Goal: Task Accomplishment & Management: Complete application form

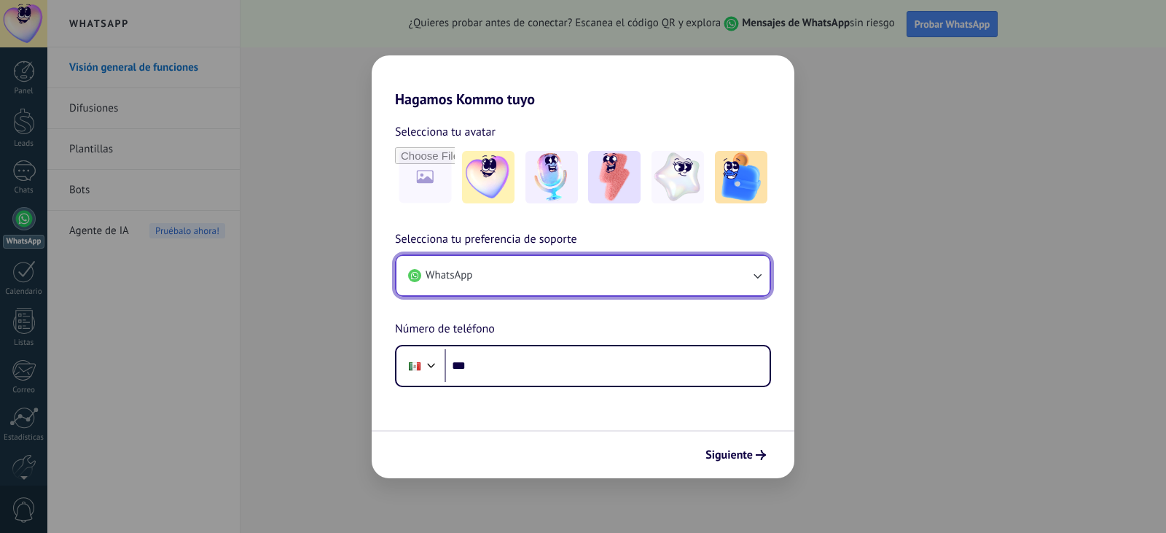
click at [547, 283] on button "WhatsApp" at bounding box center [582, 275] width 373 height 39
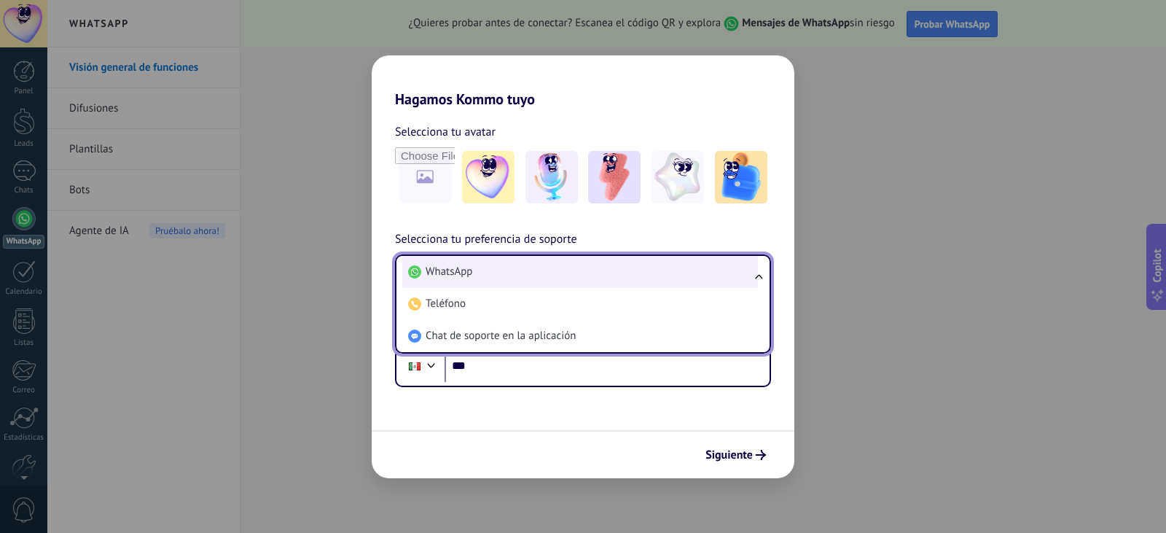
click at [548, 282] on li "WhatsApp" at bounding box center [580, 272] width 356 height 32
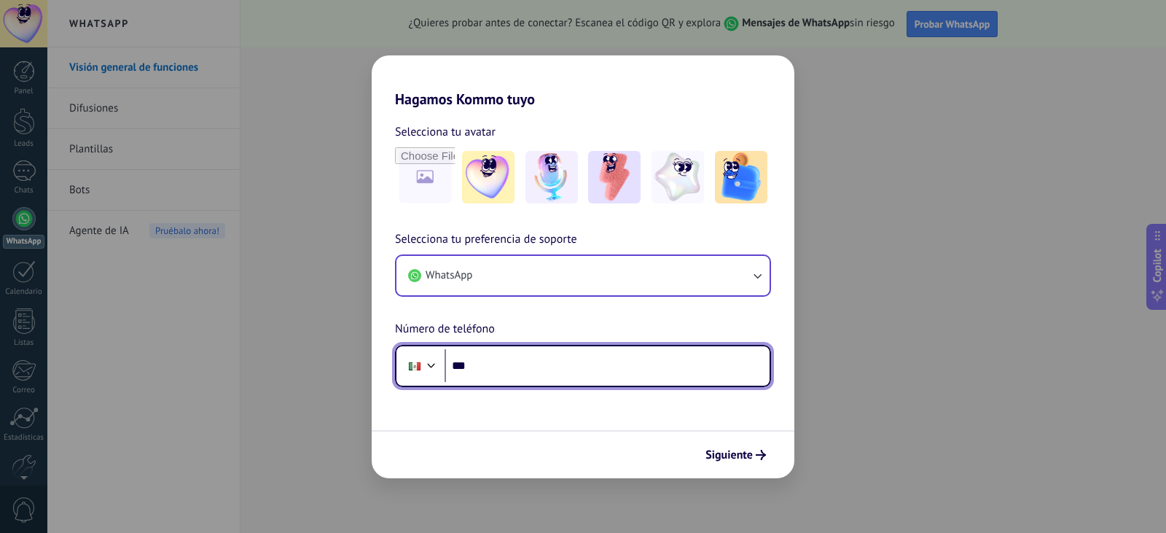
click at [558, 369] on input "***" at bounding box center [607, 366] width 325 height 34
click at [591, 355] on input "***" at bounding box center [607, 366] width 325 height 34
paste input "**********"
type input "**********"
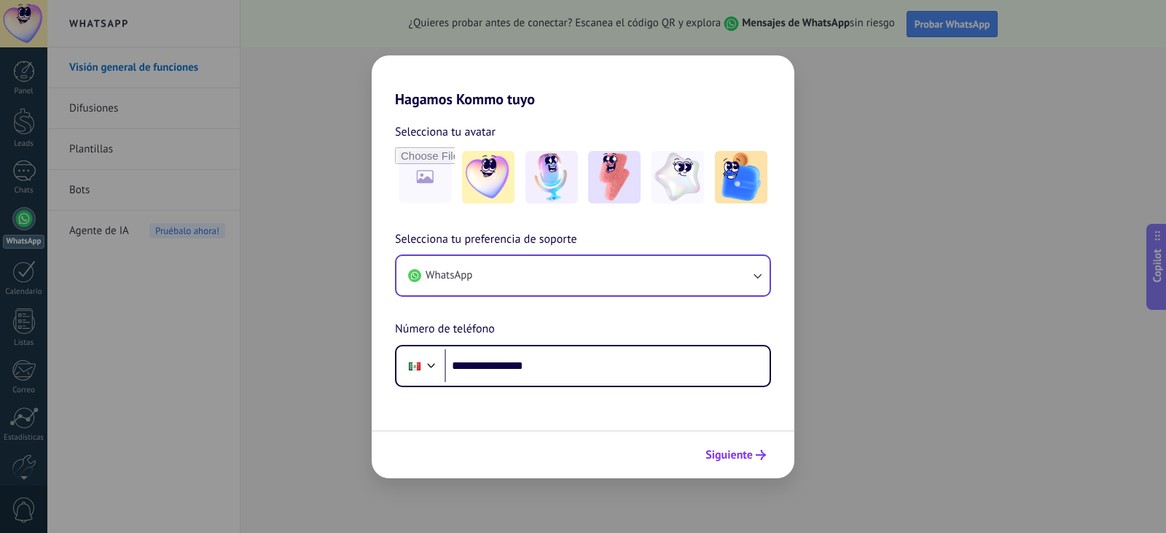
click at [748, 455] on span "Siguiente" at bounding box center [728, 455] width 47 height 10
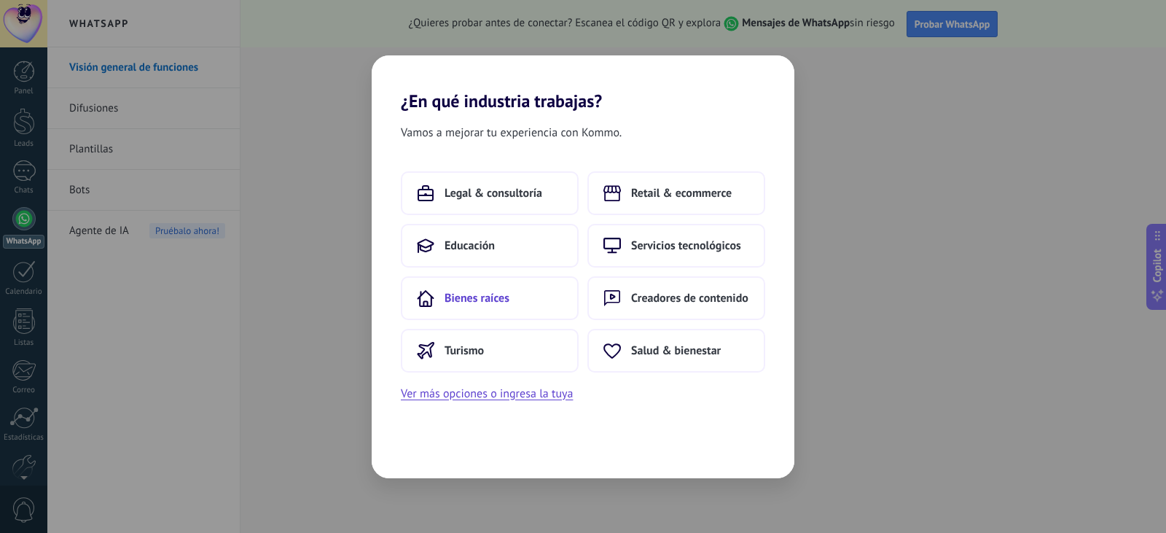
click at [526, 295] on button "Bienes raíces" at bounding box center [490, 298] width 178 height 44
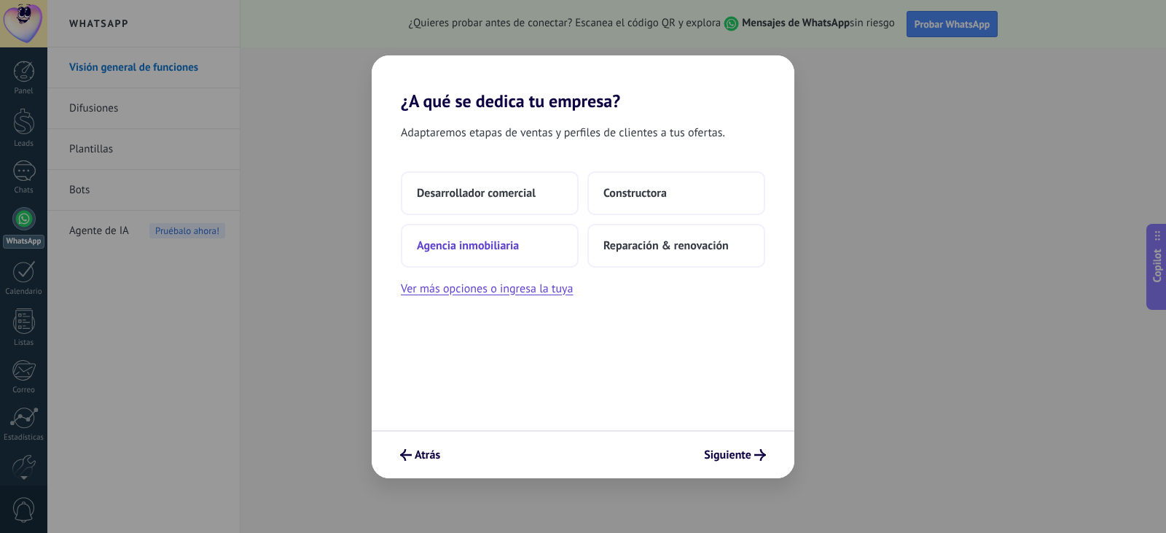
click at [532, 252] on button "Agencia inmobiliaria" at bounding box center [490, 246] width 178 height 44
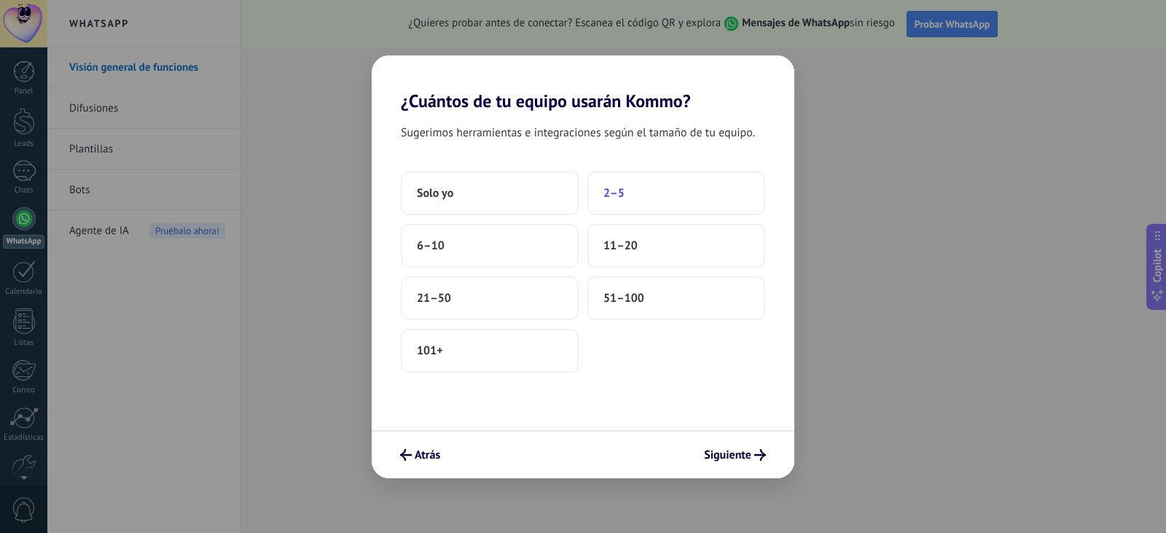
click at [649, 200] on button "2–5" at bounding box center [676, 193] width 178 height 44
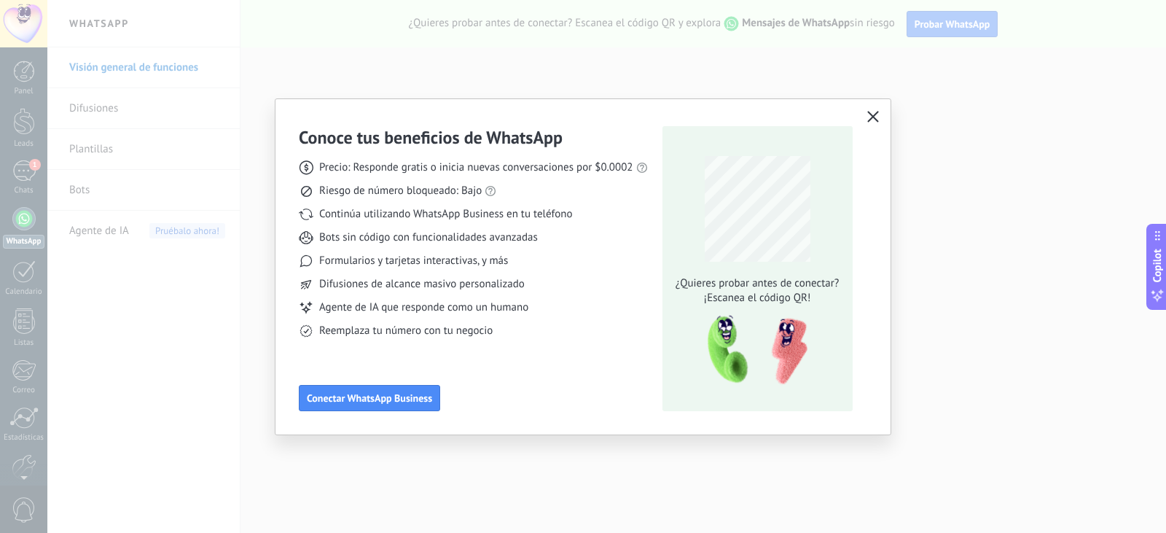
click at [878, 114] on icon "button" at bounding box center [873, 117] width 12 height 12
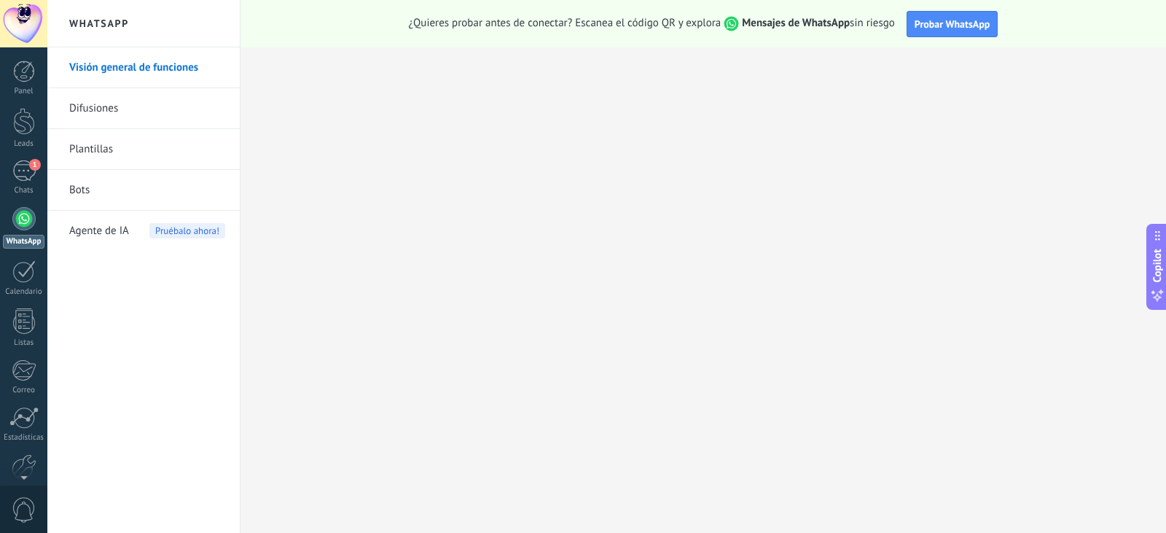
scroll to position [74, 0]
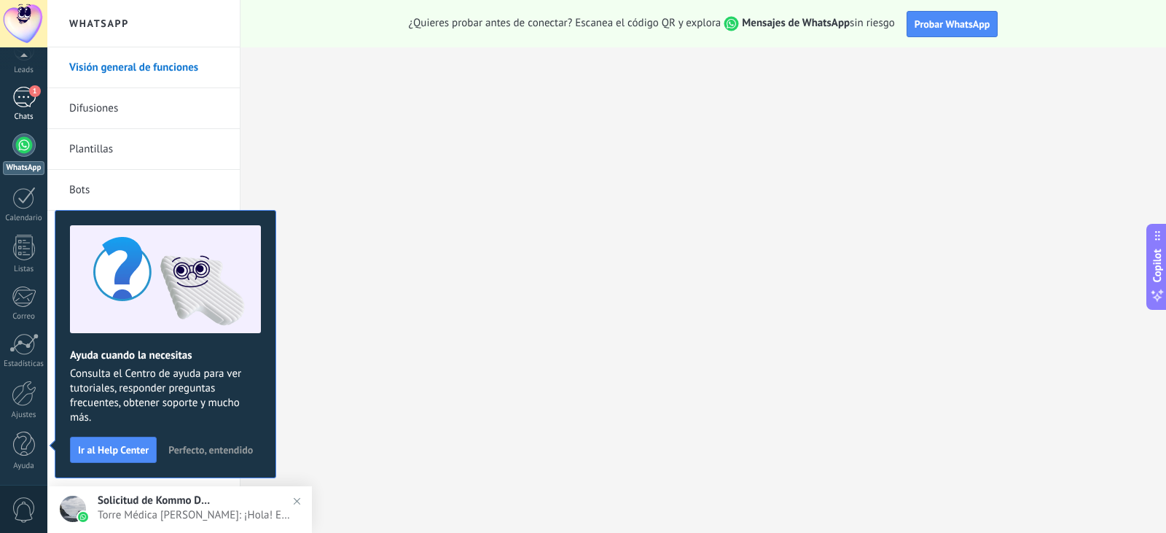
click at [23, 97] on div "1" at bounding box center [23, 97] width 23 height 21
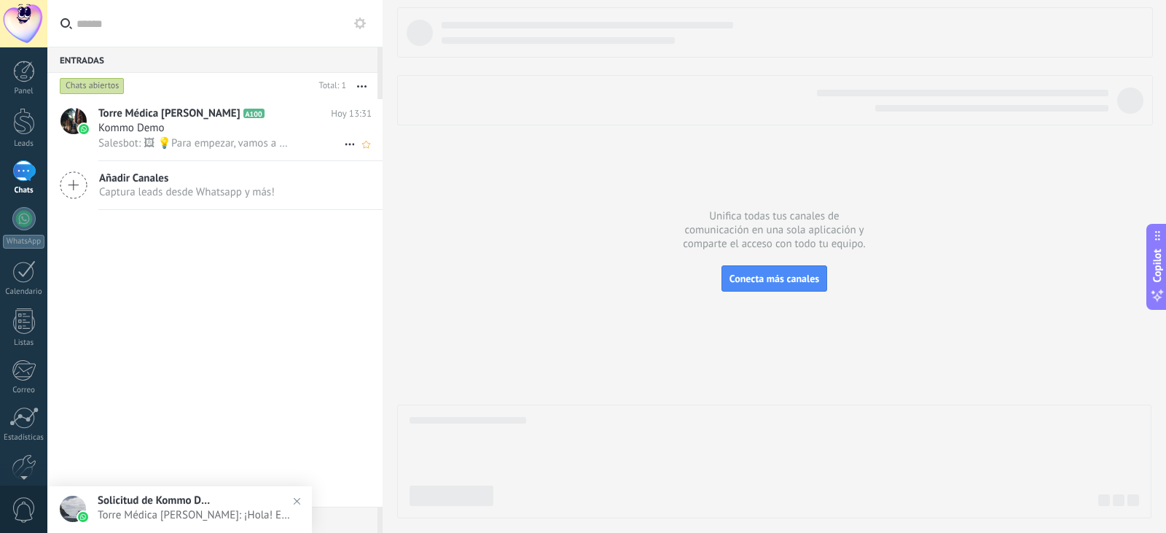
click at [282, 143] on span "Salesbot: 🖼 💡Para empezar, vamos a aclarar cómo funciona esto: 💻 Kommo = La vis…" at bounding box center [194, 143] width 193 height 14
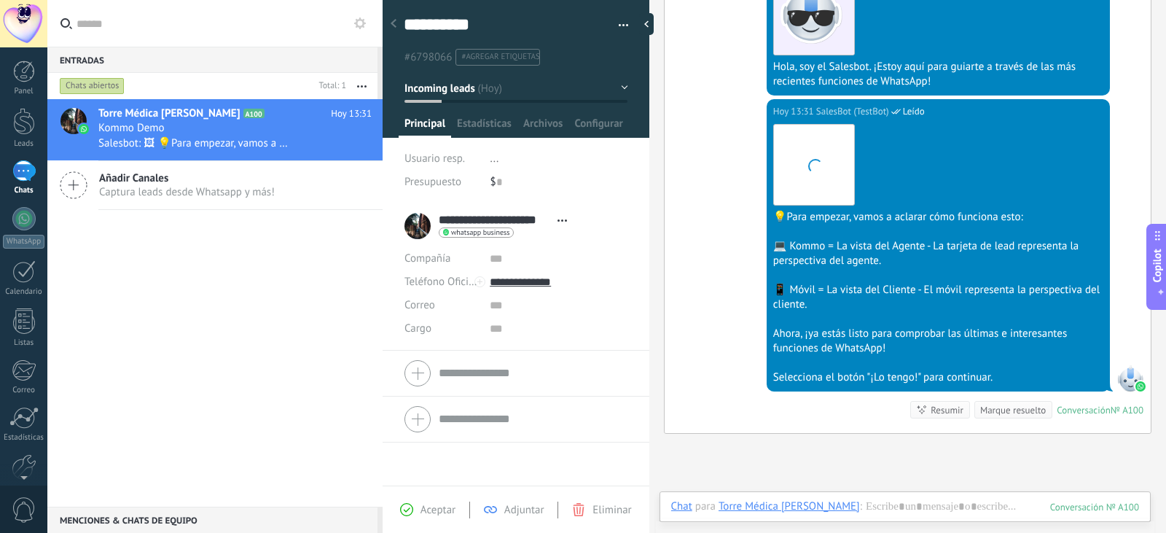
scroll to position [22, 0]
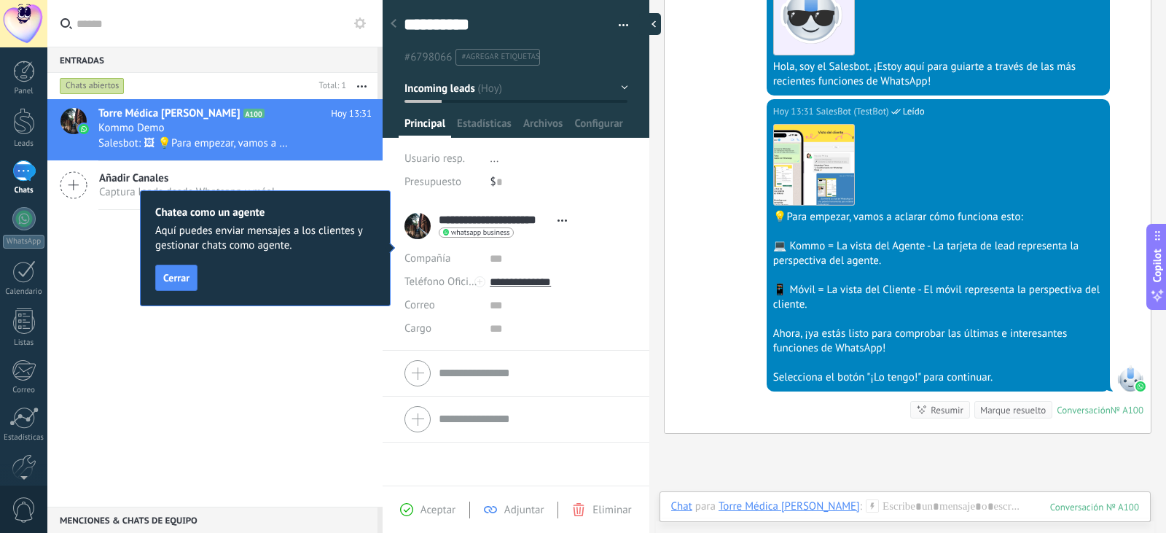
click at [649, 21] on div at bounding box center [650, 24] width 22 height 22
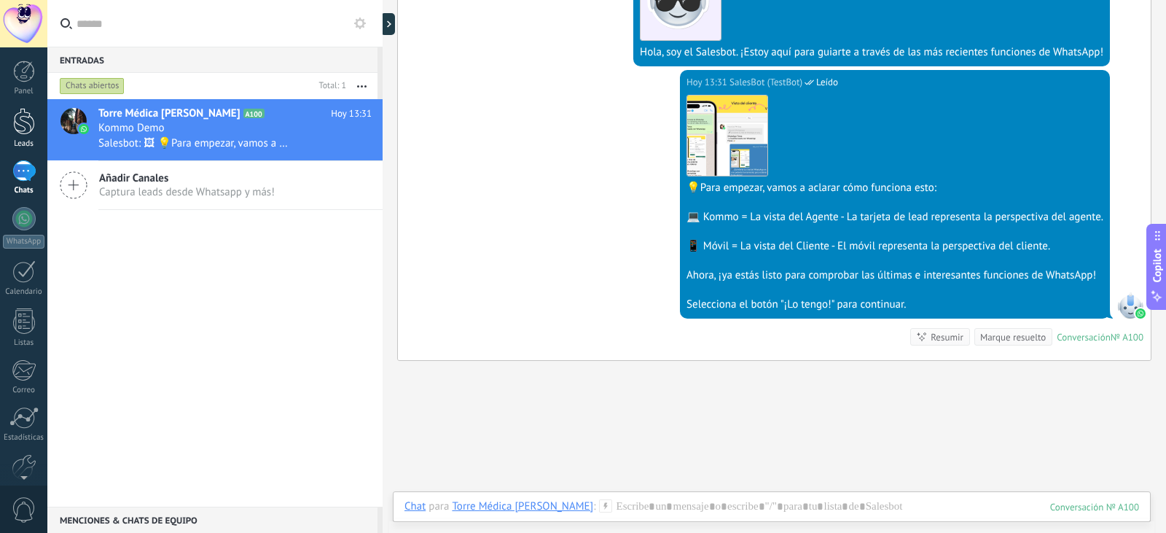
click at [25, 136] on link "Leads" at bounding box center [23, 128] width 47 height 41
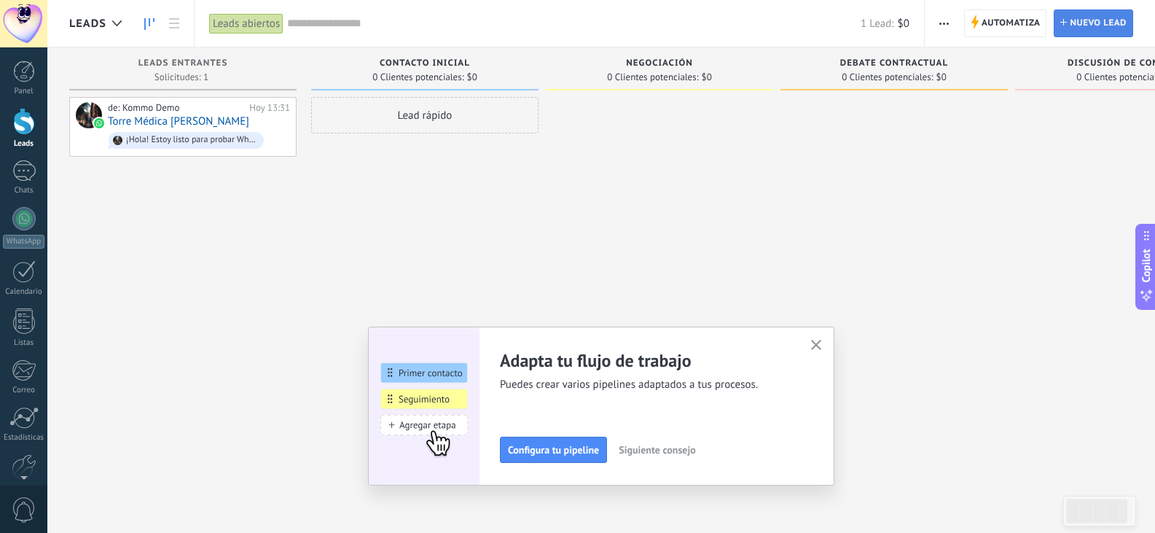
click at [1087, 26] on span "Nuevo lead" at bounding box center [1098, 23] width 57 height 26
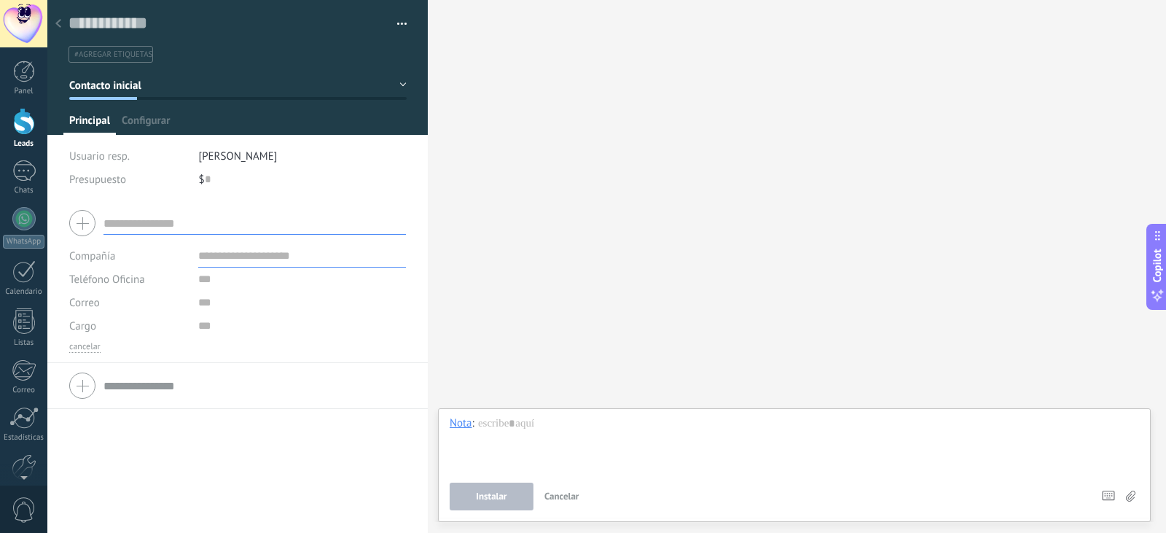
click at [189, 224] on input "text" at bounding box center [254, 222] width 302 height 23
type input "*******"
click at [230, 300] on input "text" at bounding box center [302, 302] width 208 height 23
click at [214, 275] on input "text" at bounding box center [302, 278] width 208 height 23
type input "**********"
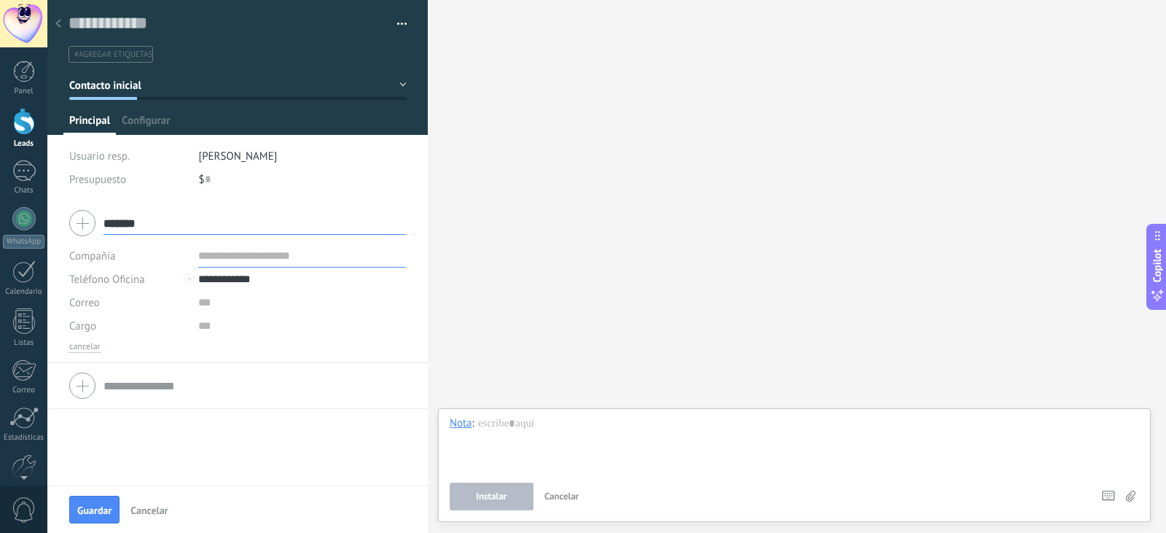
click at [284, 251] on input "text" at bounding box center [302, 255] width 208 height 23
click at [91, 504] on button "Guardar" at bounding box center [94, 510] width 50 height 28
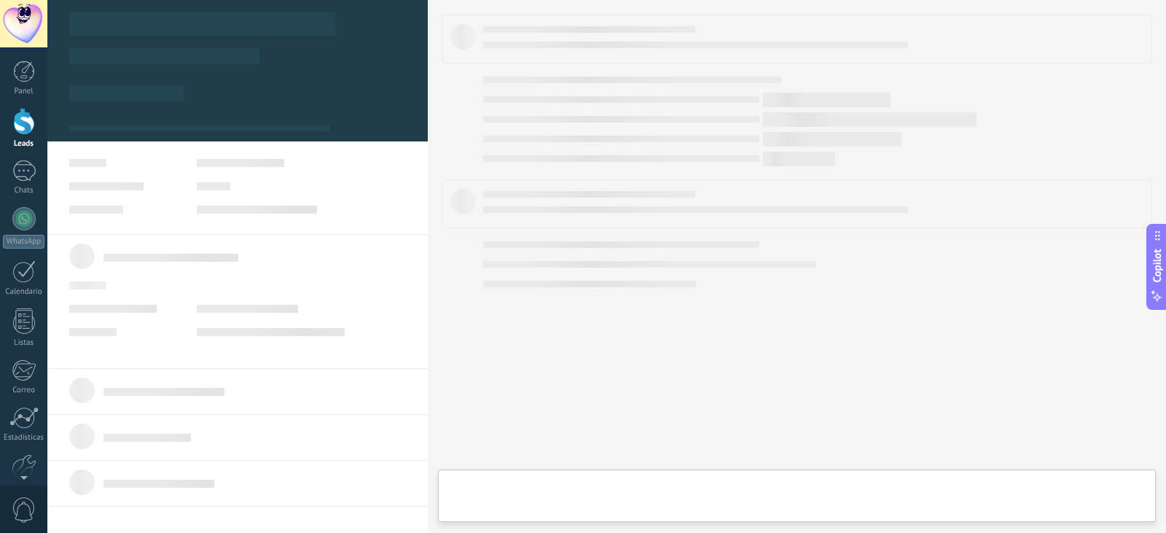
type textarea "**********"
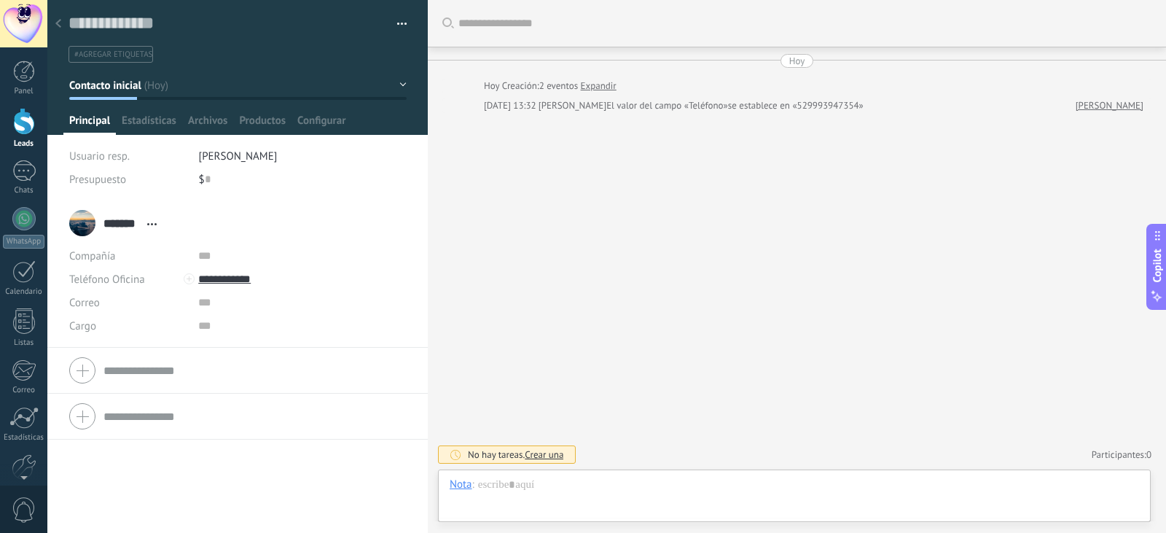
scroll to position [22, 0]
click at [616, 482] on div at bounding box center [794, 499] width 689 height 44
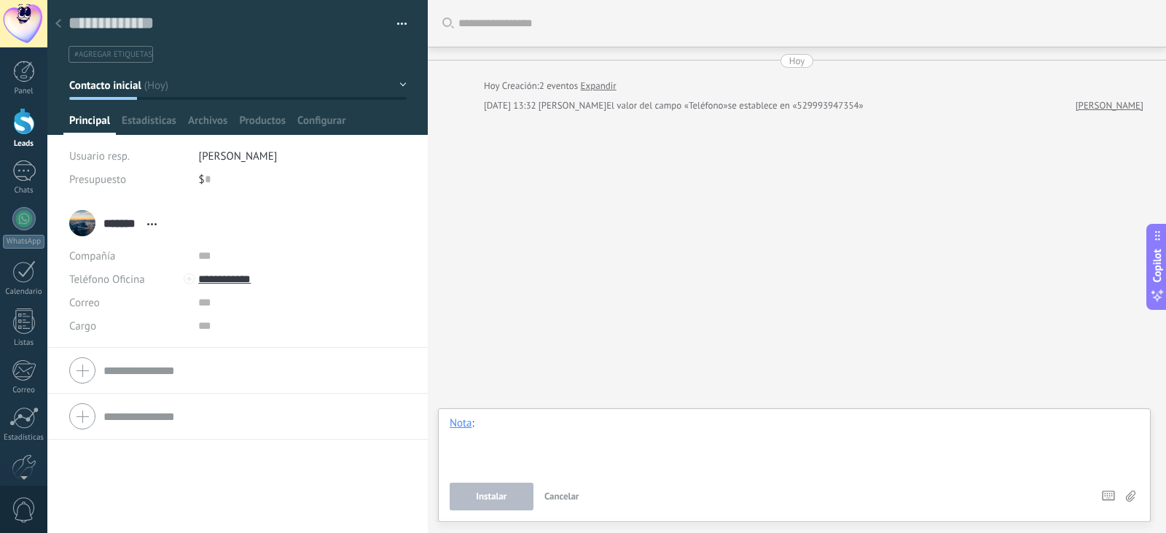
click at [609, 436] on div at bounding box center [794, 443] width 689 height 55
click at [25, 176] on div "1" at bounding box center [23, 170] width 23 height 21
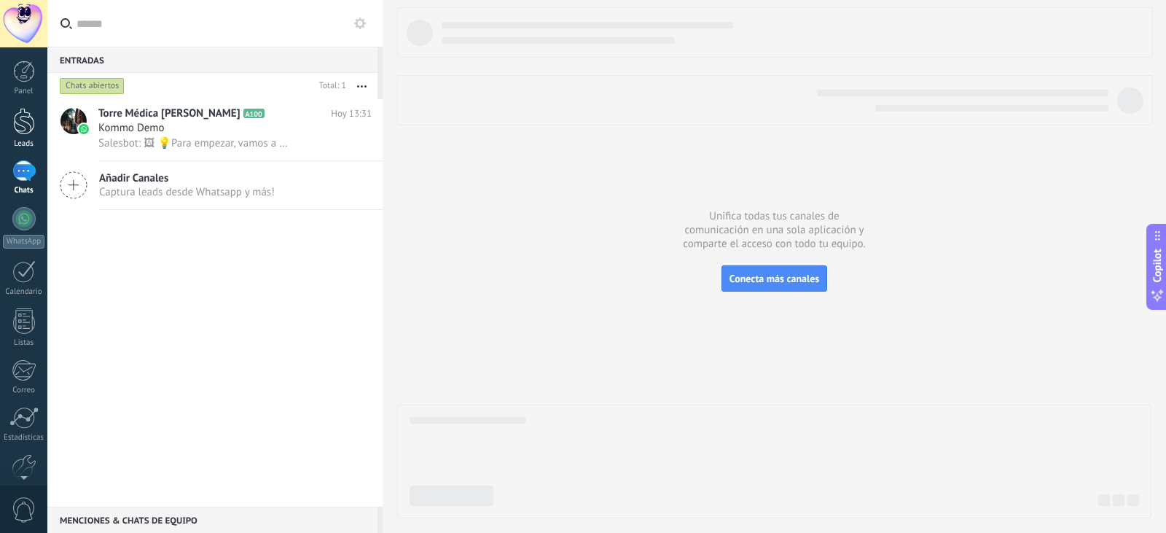
click at [23, 121] on div at bounding box center [24, 121] width 22 height 27
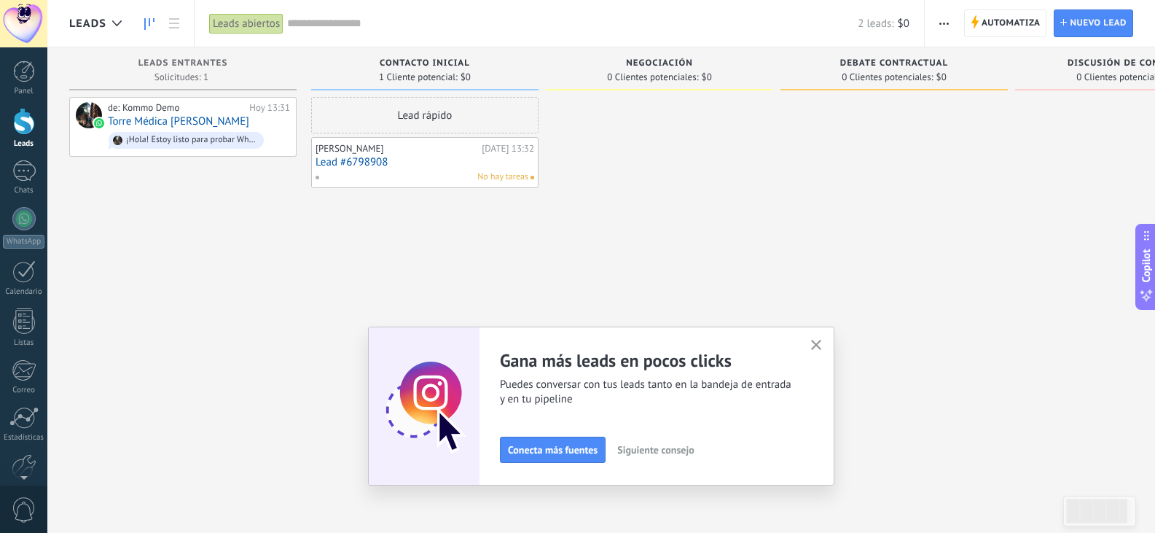
click at [822, 341] on use "button" at bounding box center [816, 345] width 11 height 11
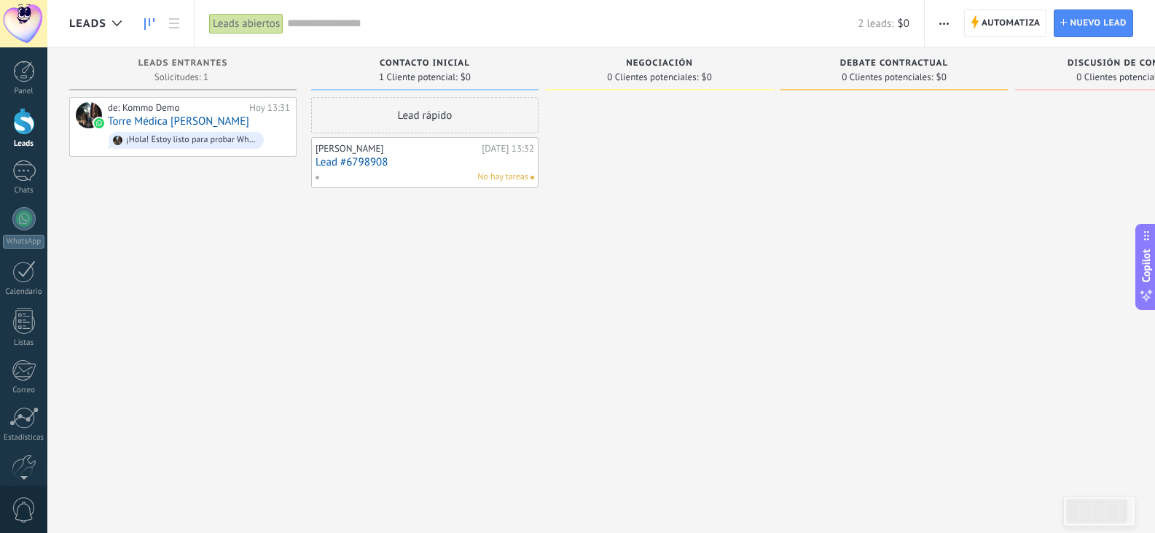
click at [426, 164] on link "Lead #6798908" at bounding box center [425, 162] width 219 height 12
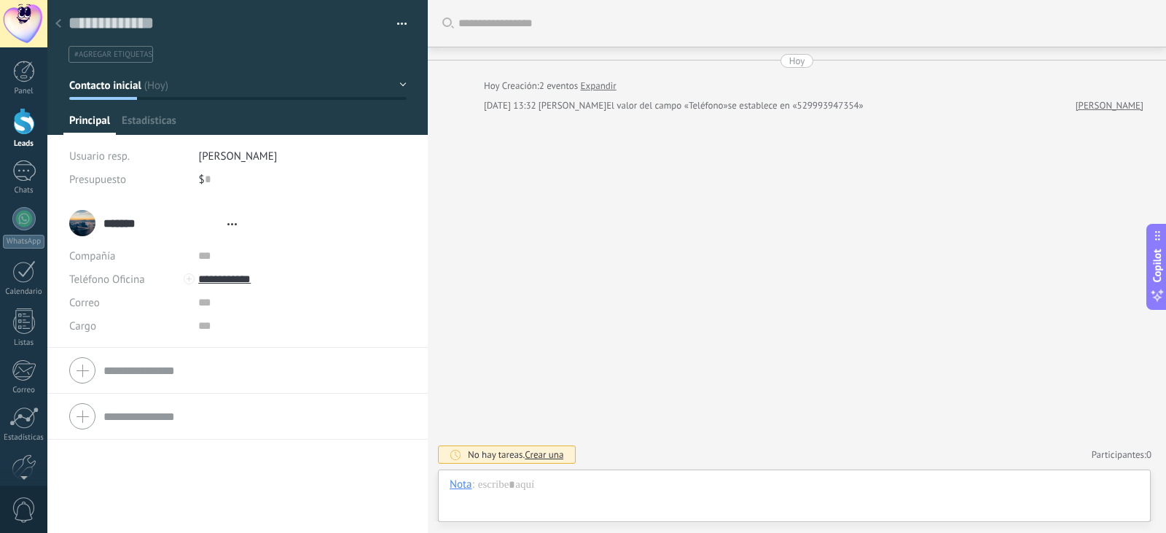
type textarea "**********"
click at [547, 487] on div at bounding box center [794, 499] width 689 height 44
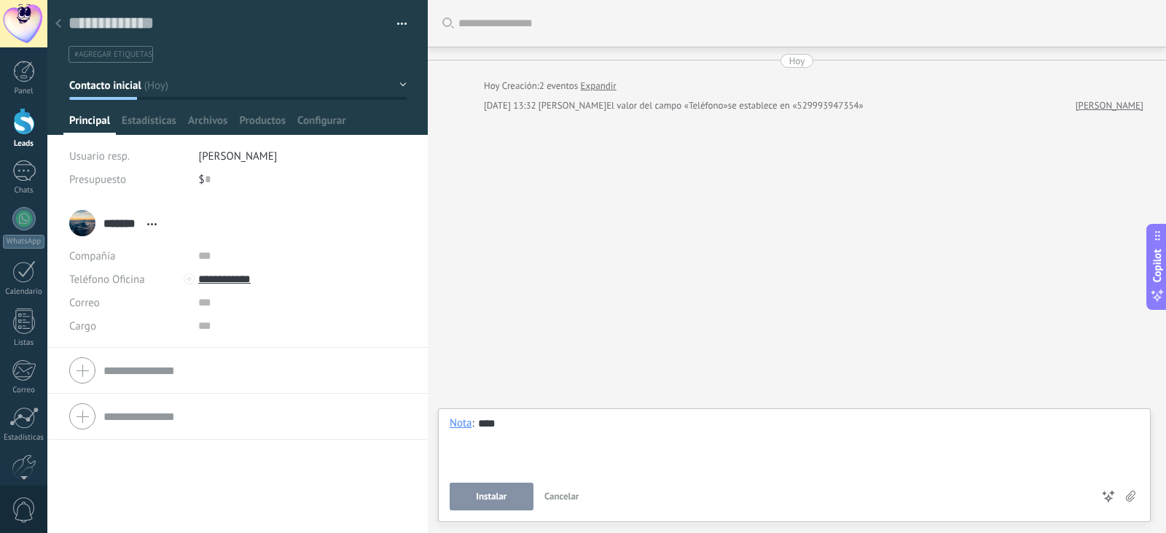
click at [509, 493] on button "Instalar" at bounding box center [492, 496] width 84 height 28
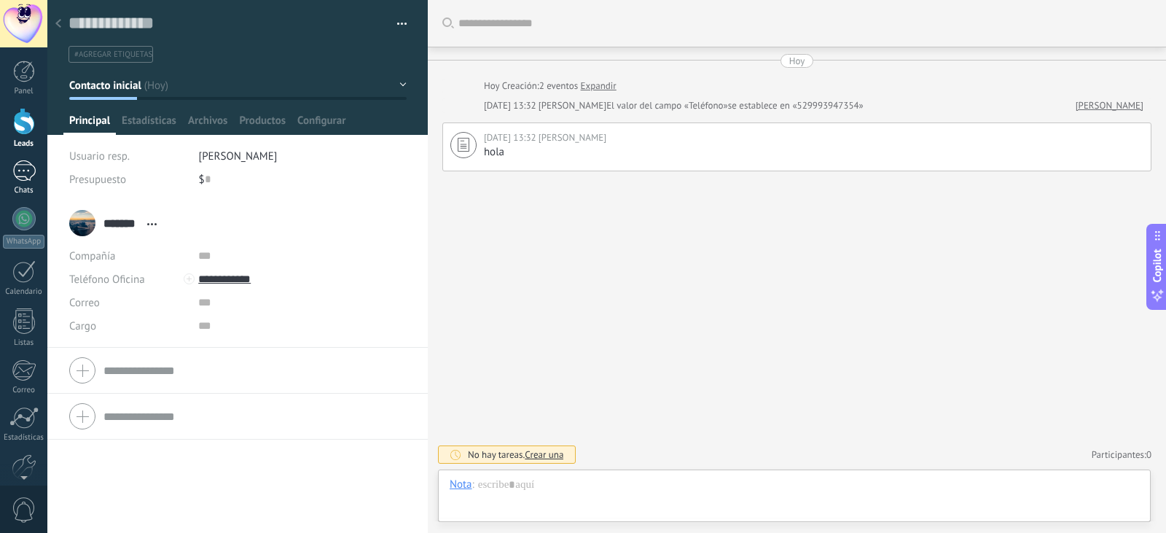
click at [26, 178] on div "1" at bounding box center [23, 170] width 23 height 21
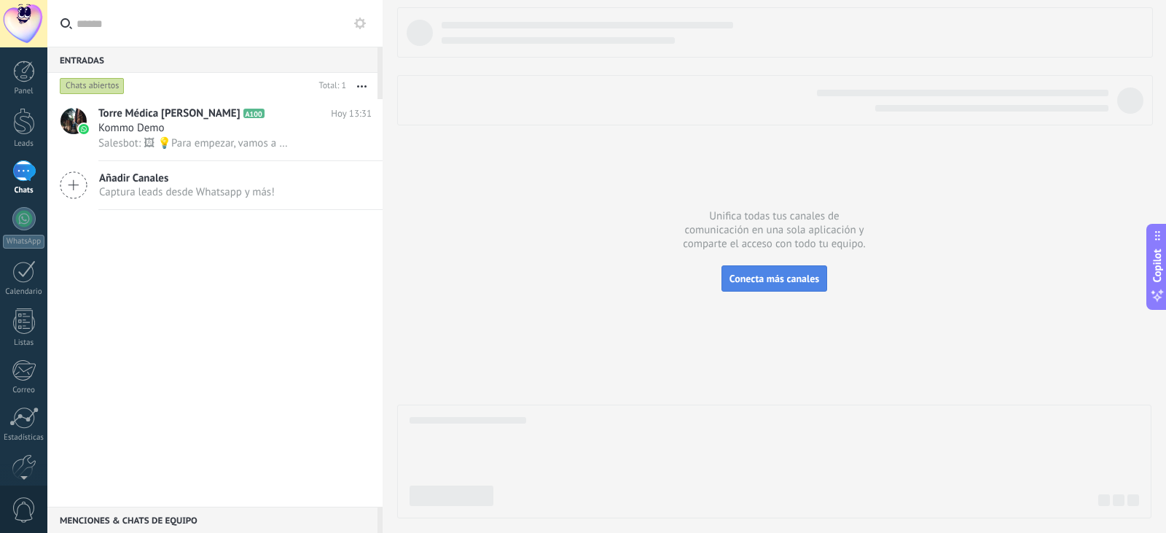
click at [775, 270] on button "Conecta más canales" at bounding box center [774, 278] width 106 height 26
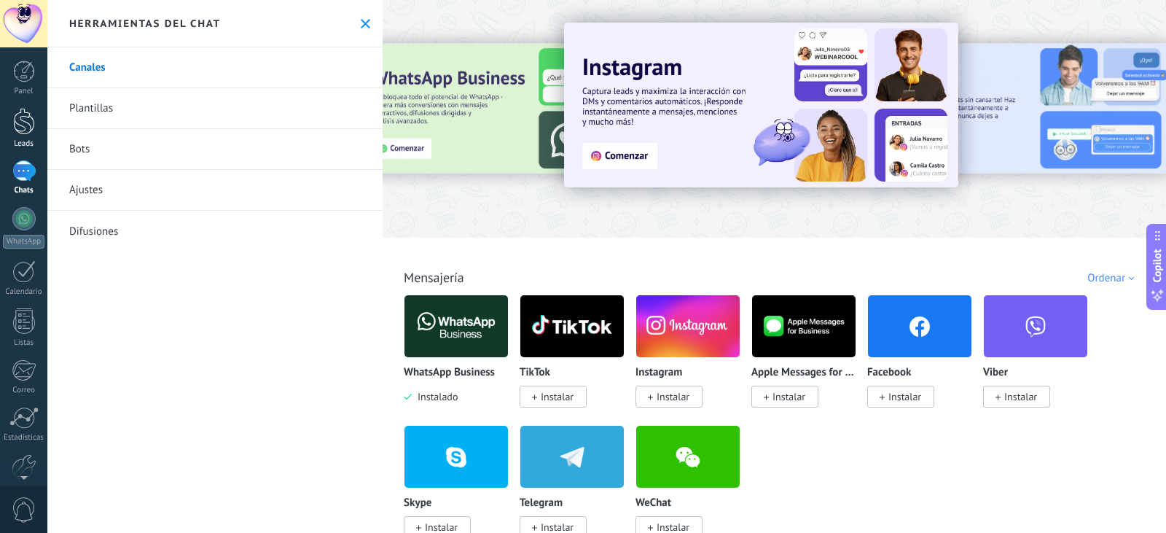
click at [28, 130] on div at bounding box center [24, 121] width 22 height 27
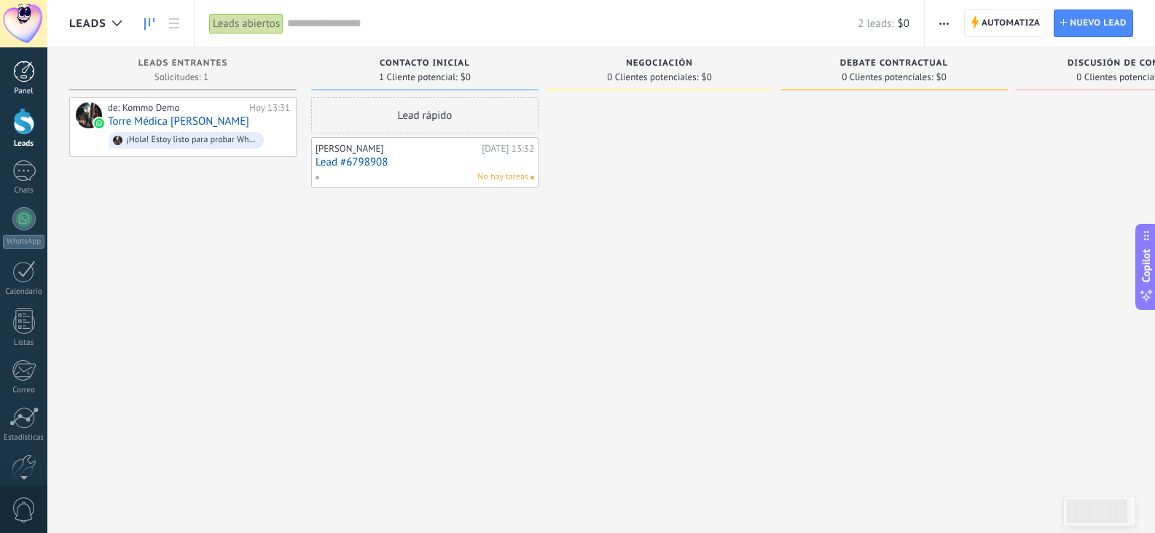
click at [31, 70] on div at bounding box center [24, 71] width 22 height 22
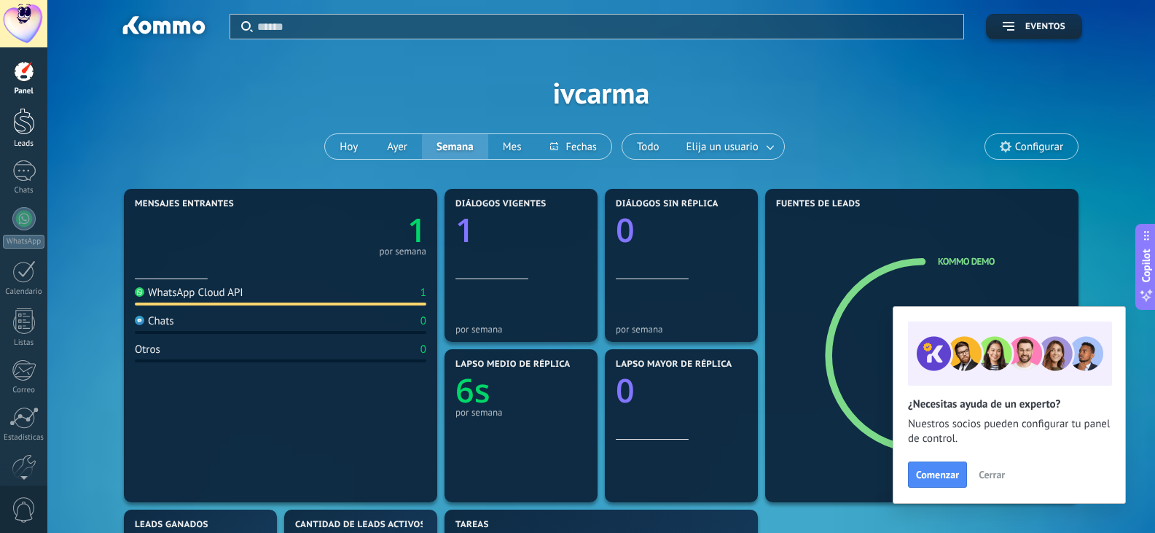
click at [28, 124] on div at bounding box center [24, 121] width 22 height 27
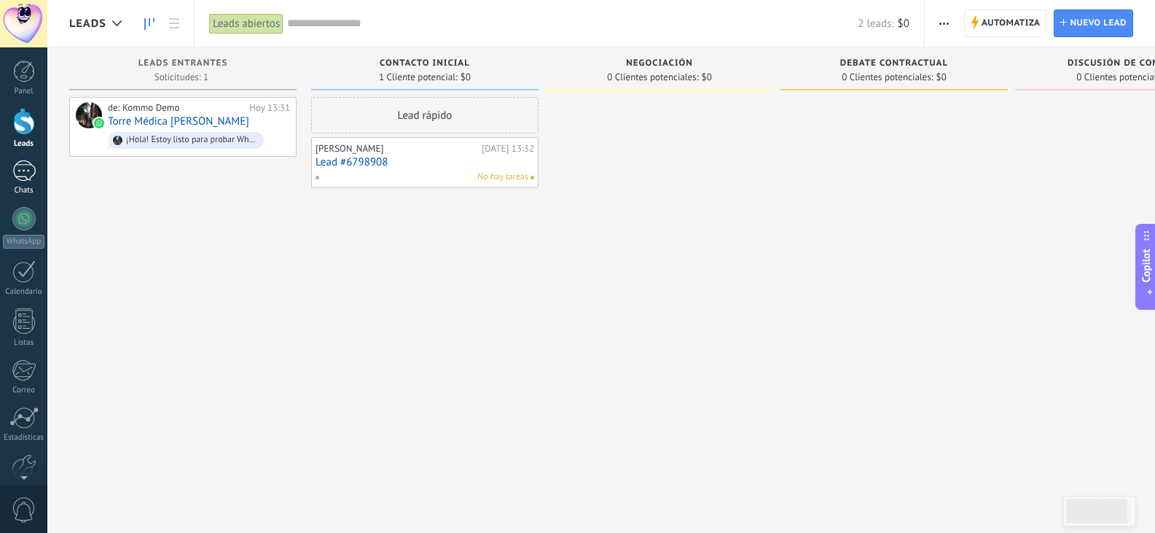
click at [23, 171] on div "1" at bounding box center [23, 170] width 23 height 21
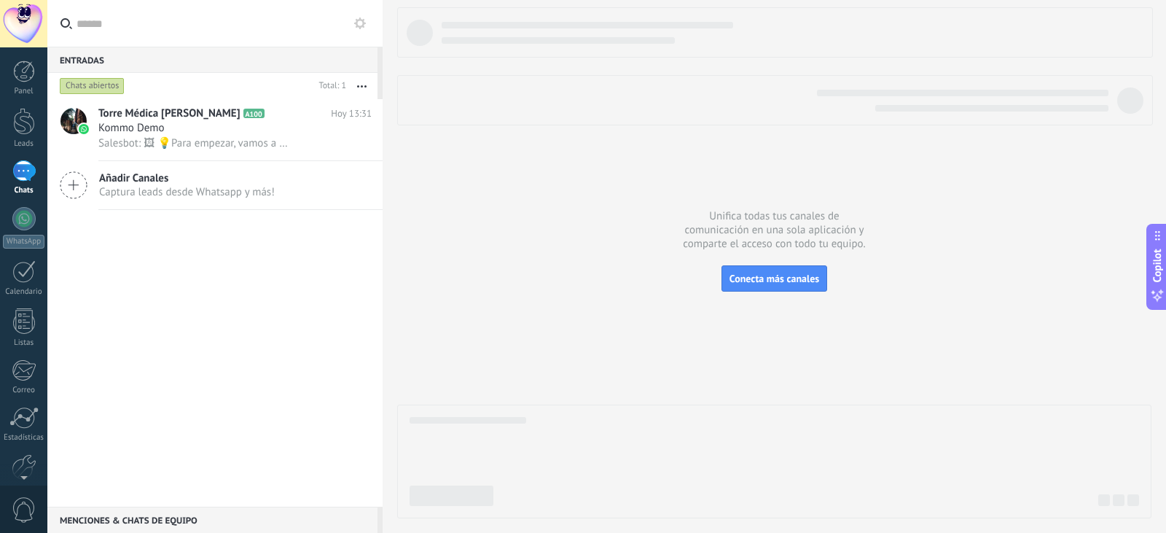
click at [23, 171] on div "1" at bounding box center [23, 170] width 23 height 21
click at [24, 122] on div at bounding box center [24, 121] width 22 height 27
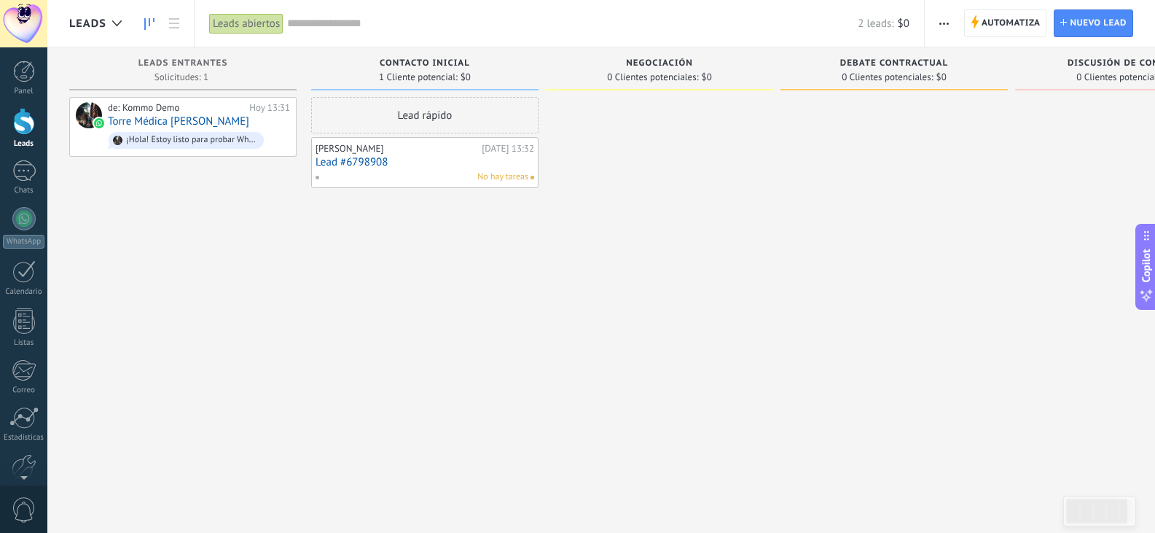
click at [394, 168] on div "[PERSON_NAME][DATE] 13:32 Lead #6798908 No hay tareas" at bounding box center [425, 162] width 219 height 42
click at [21, 176] on div "1" at bounding box center [23, 170] width 23 height 21
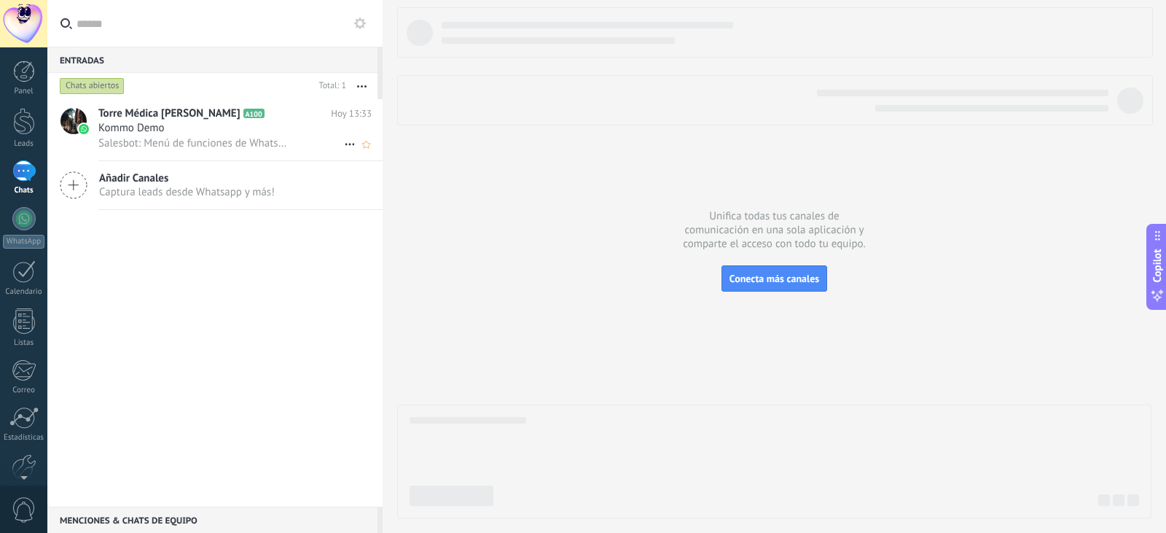
click at [275, 138] on span "Salesbot: Menú de funciones de WhatsApp ¡Desbloquea la mensajería mejorada en W…" at bounding box center [194, 143] width 193 height 14
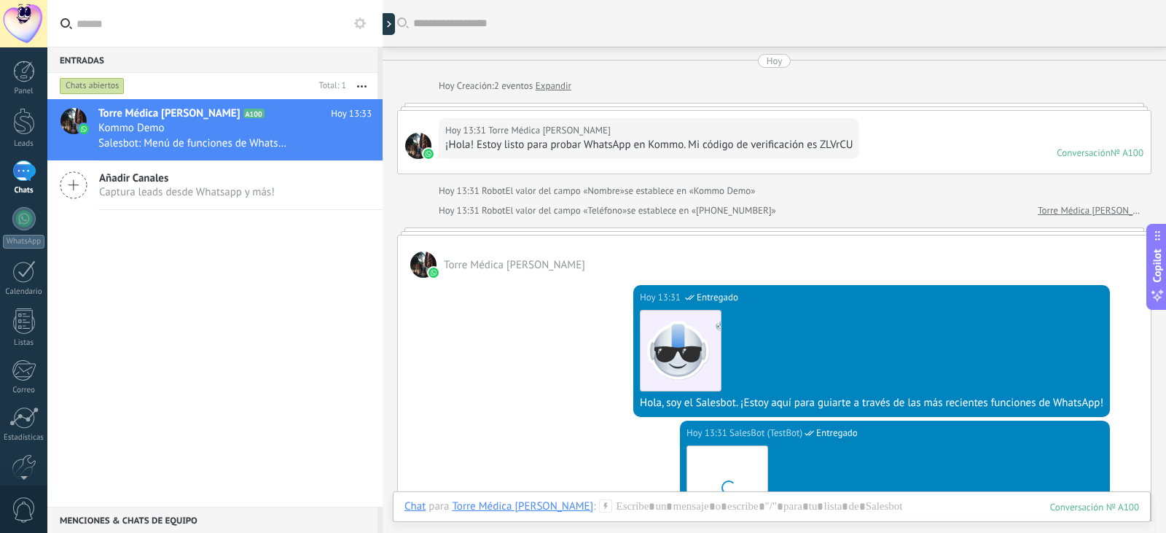
scroll to position [580, 0]
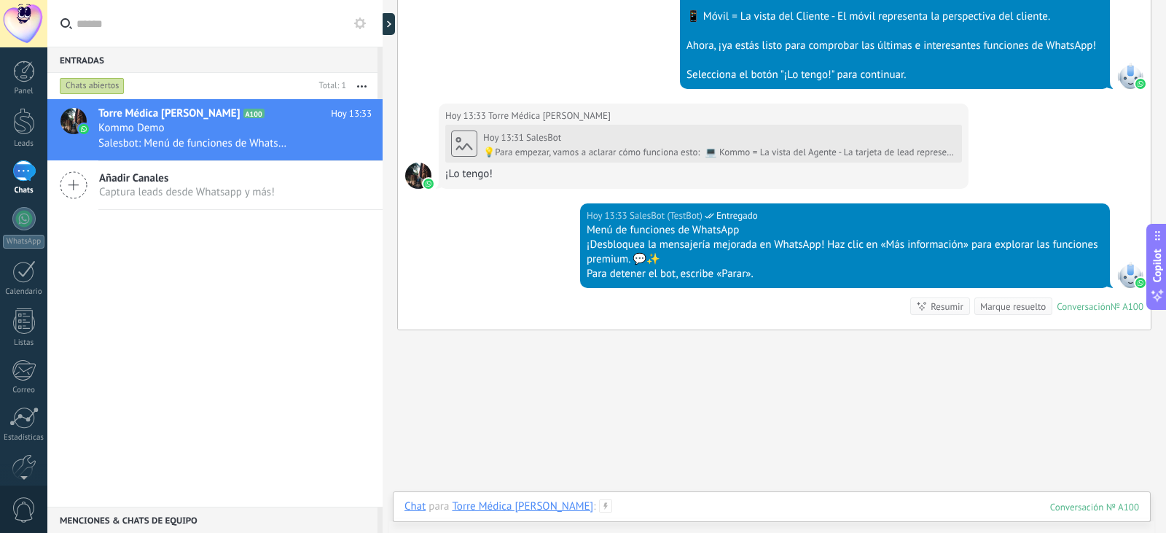
click at [670, 503] on div at bounding box center [771, 521] width 735 height 44
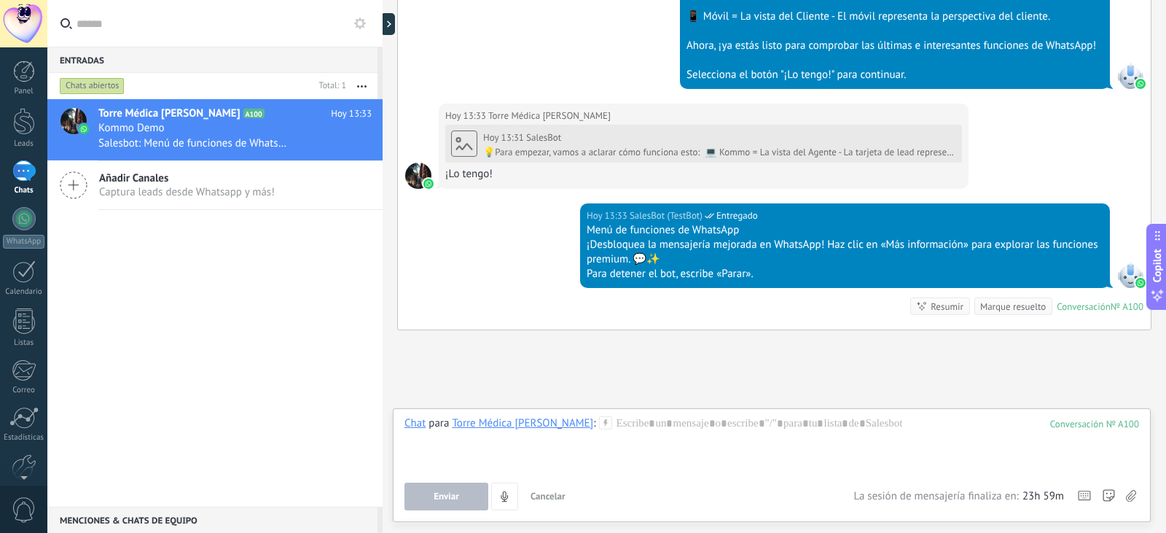
click at [241, 340] on div "Torre Médica [PERSON_NAME] A100 [DATE] 13:33 Kommo Demo Salesbot: Menú de funci…" at bounding box center [214, 302] width 335 height 407
click at [767, 437] on div at bounding box center [771, 443] width 735 height 55
click at [20, 122] on div at bounding box center [24, 121] width 22 height 27
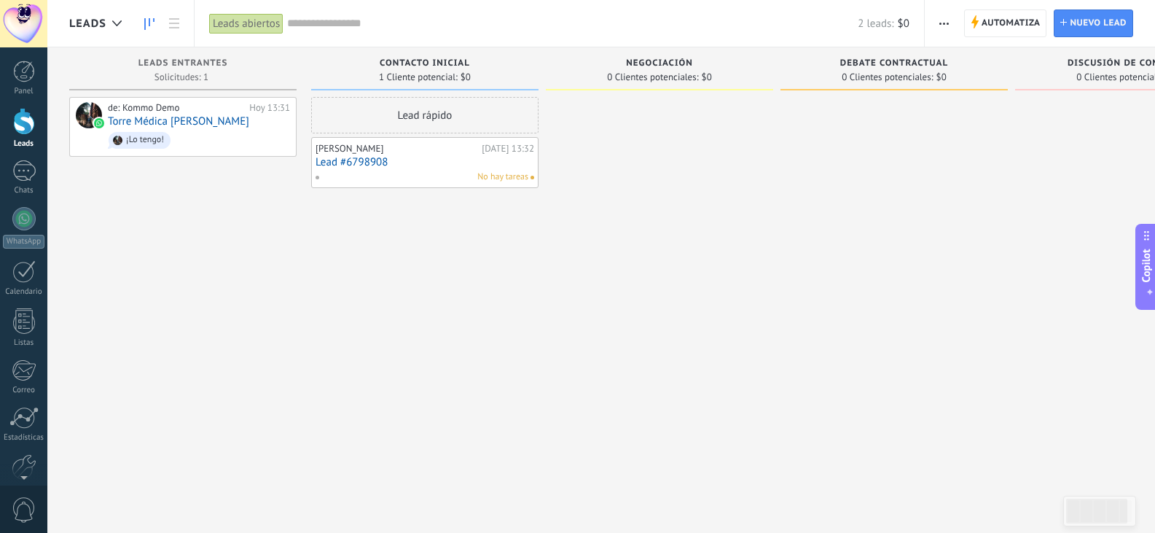
click at [402, 163] on link "Lead #6798908" at bounding box center [425, 162] width 219 height 12
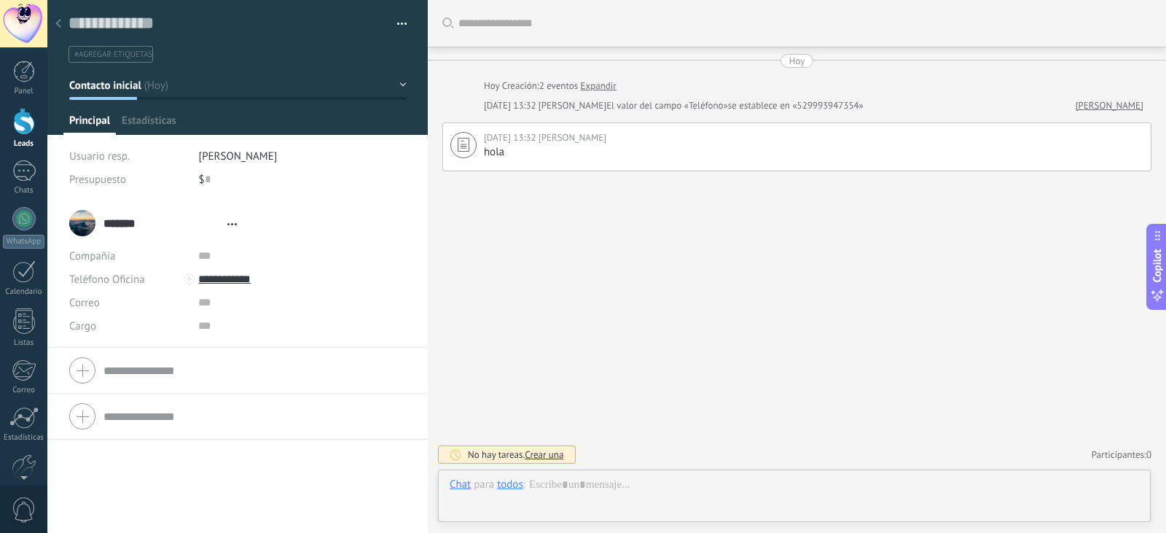
type textarea "**********"
click at [243, 278] on input "**********" at bounding box center [302, 278] width 208 height 23
click at [25, 222] on div at bounding box center [23, 218] width 23 height 23
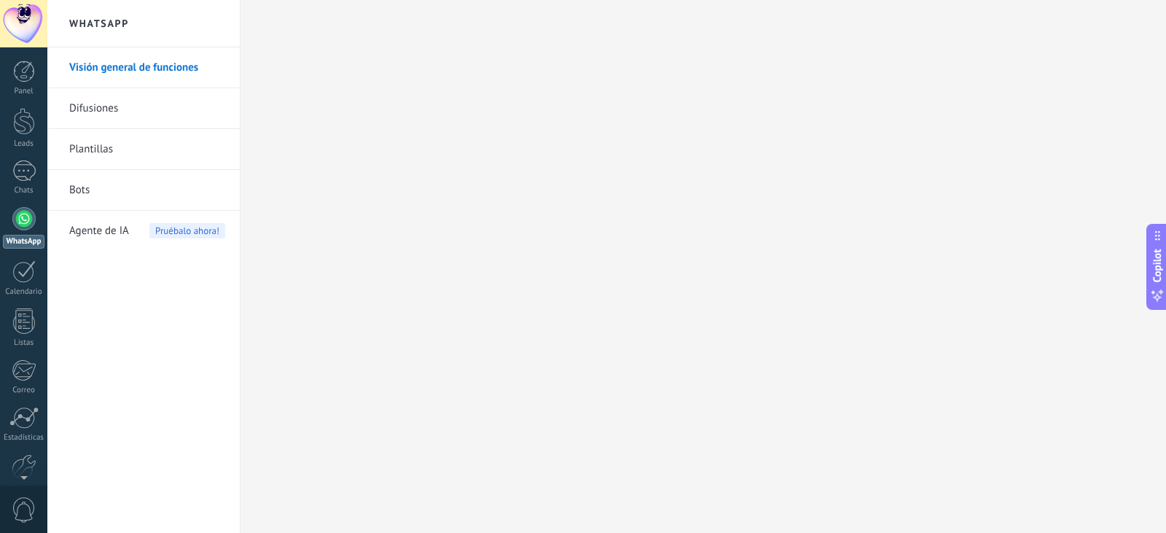
click at [131, 106] on link "Difusiones" at bounding box center [147, 108] width 156 height 41
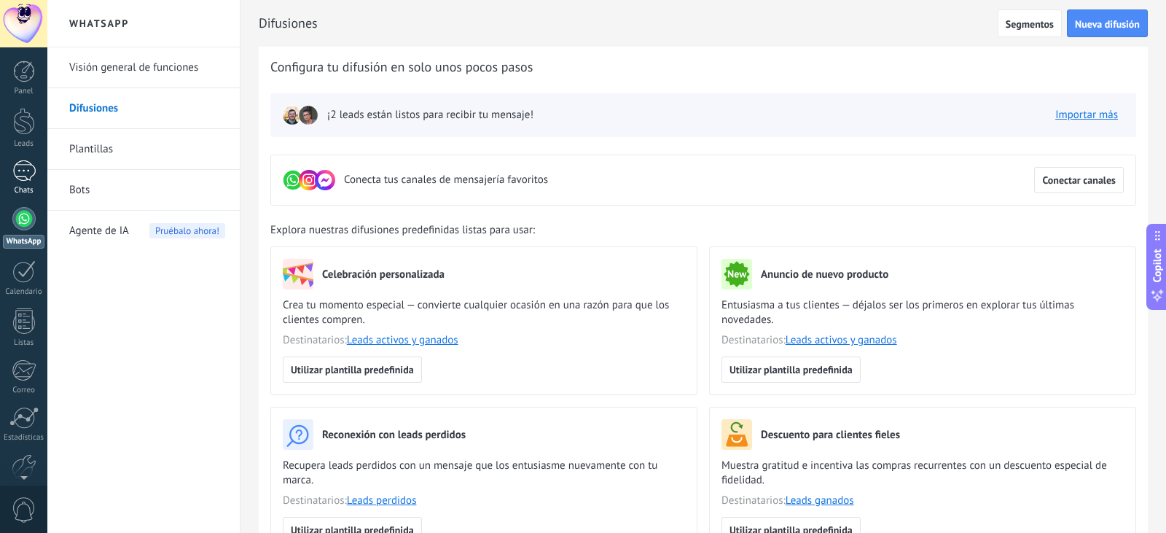
click at [23, 170] on div "1" at bounding box center [23, 170] width 23 height 21
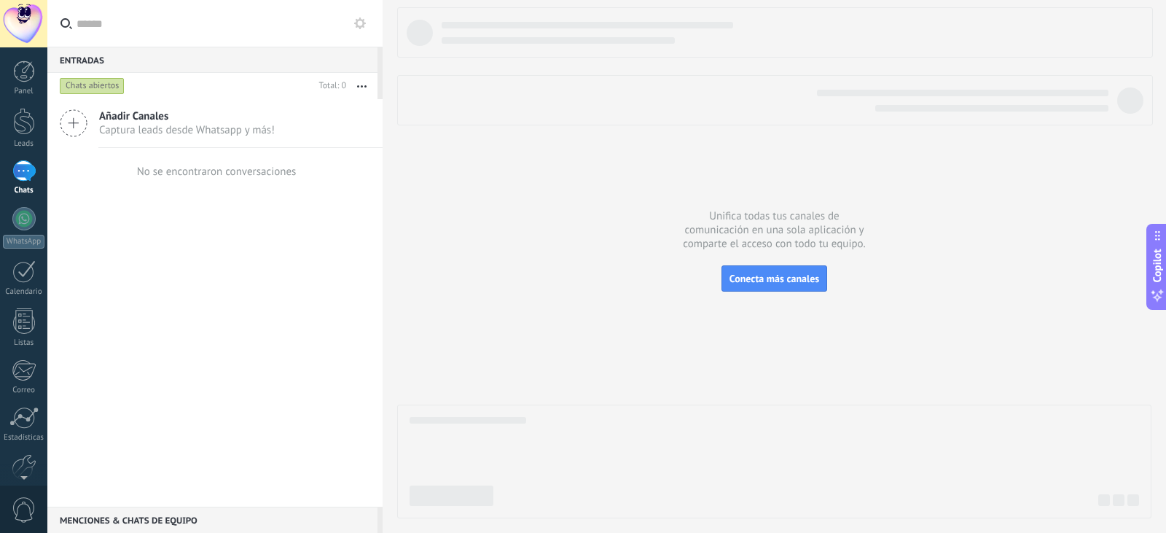
click at [17, 176] on div "1" at bounding box center [23, 170] width 23 height 21
click at [18, 124] on div at bounding box center [24, 121] width 22 height 27
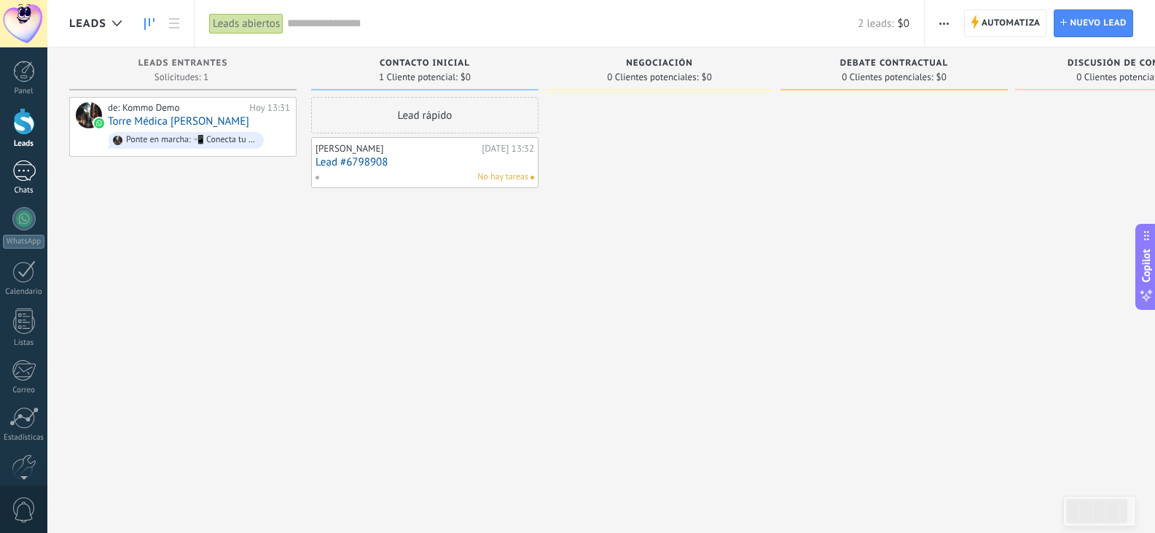
click at [25, 167] on div "1" at bounding box center [23, 170] width 23 height 21
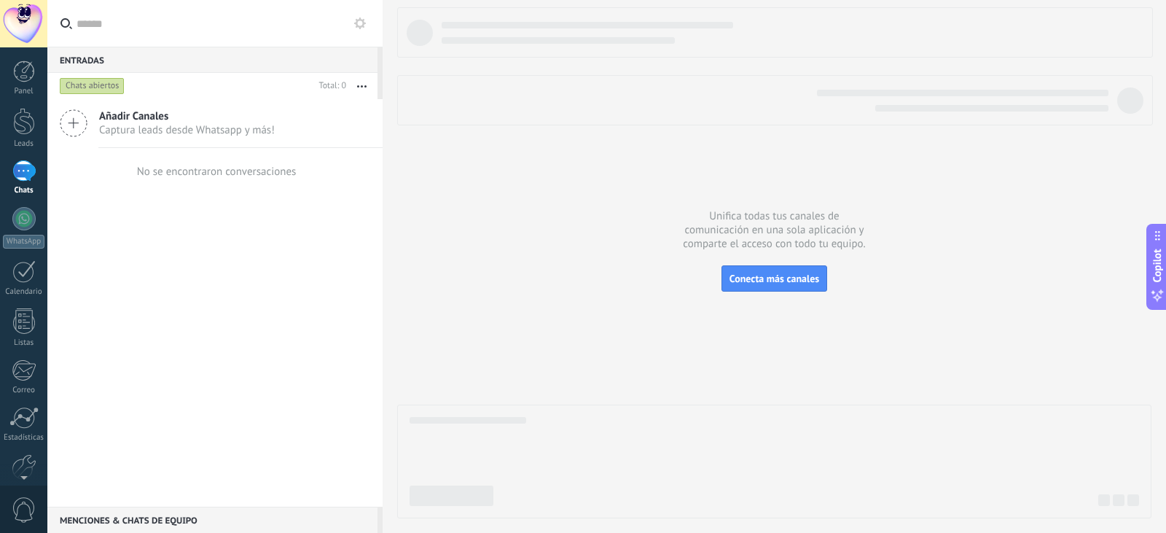
click at [106, 87] on div "Chats abiertos" at bounding box center [92, 85] width 65 height 17
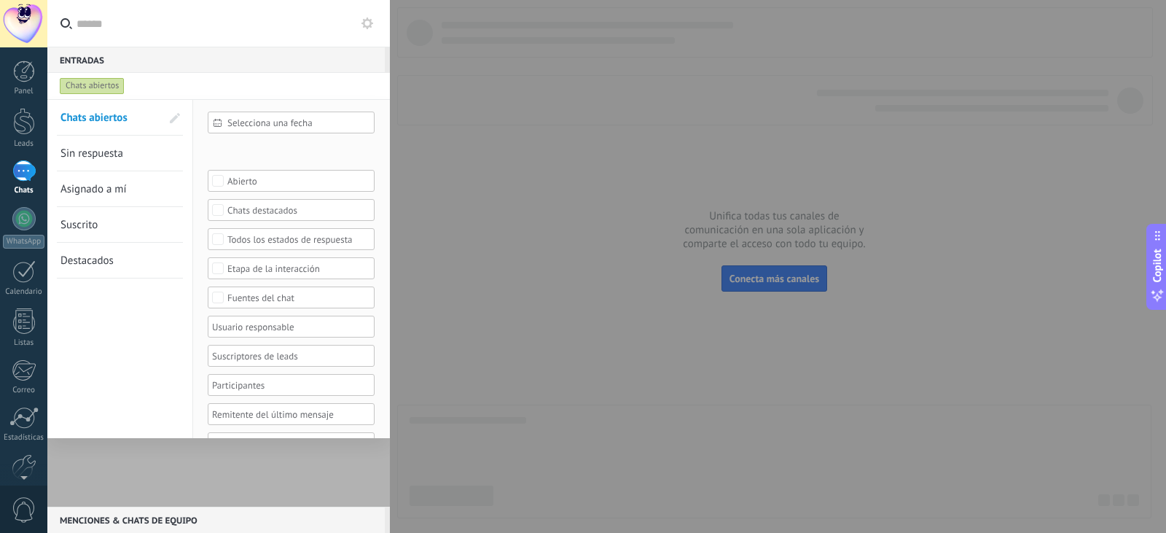
click at [98, 158] on span "Sin respuesta" at bounding box center [91, 153] width 63 height 14
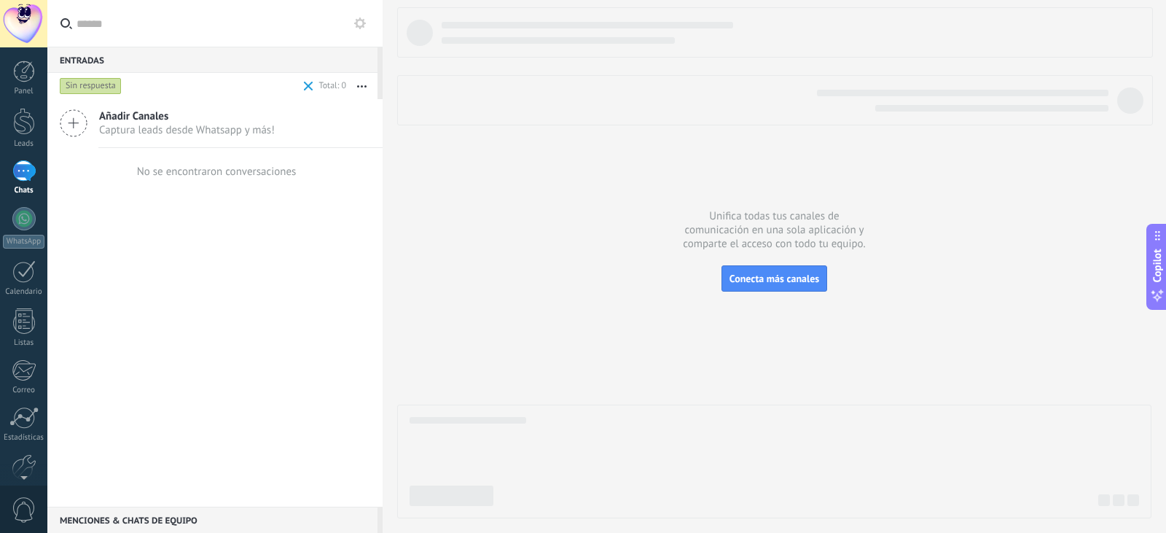
click at [25, 168] on div "1" at bounding box center [23, 170] width 23 height 21
click at [115, 93] on div "Chats abiertos" at bounding box center [92, 85] width 65 height 17
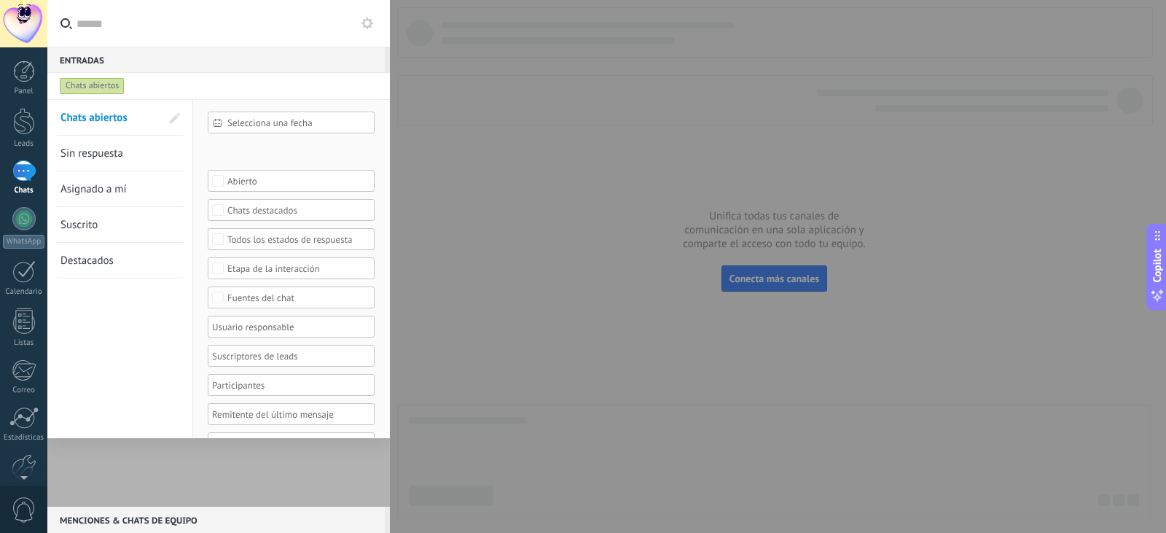
drag, startPoint x: 545, startPoint y: 329, endPoint x: 520, endPoint y: 321, distance: 26.0
click at [546, 328] on div at bounding box center [583, 266] width 1166 height 533
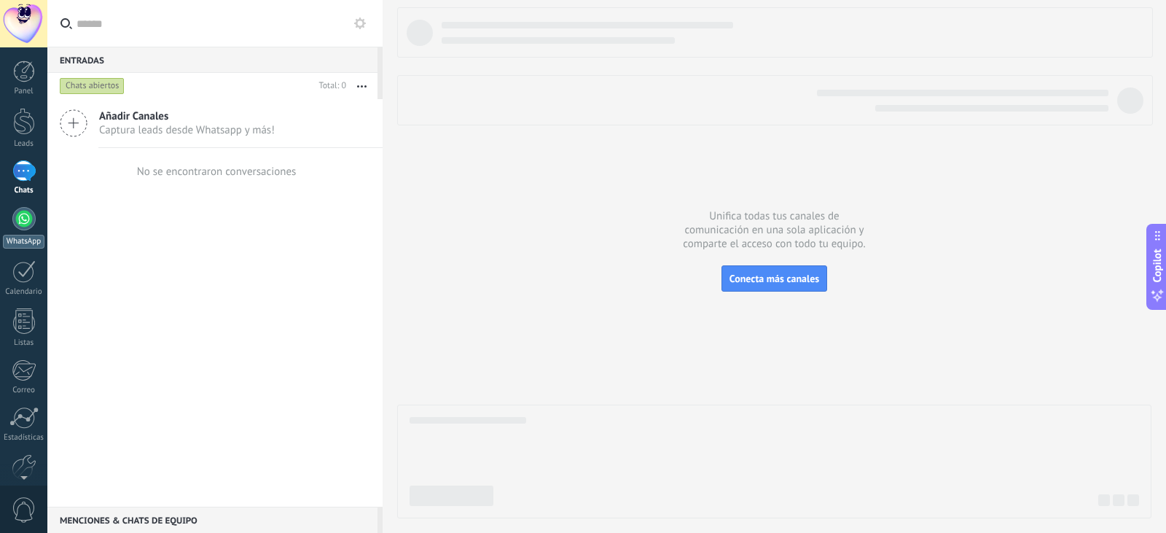
click at [21, 224] on div at bounding box center [23, 218] width 23 height 23
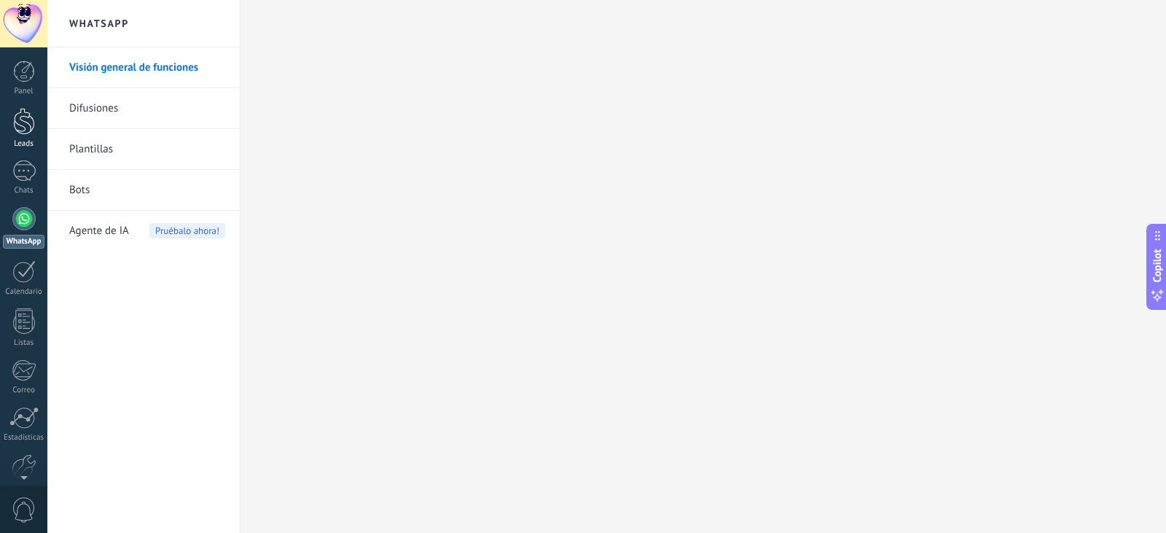
click at [17, 133] on div at bounding box center [24, 121] width 22 height 27
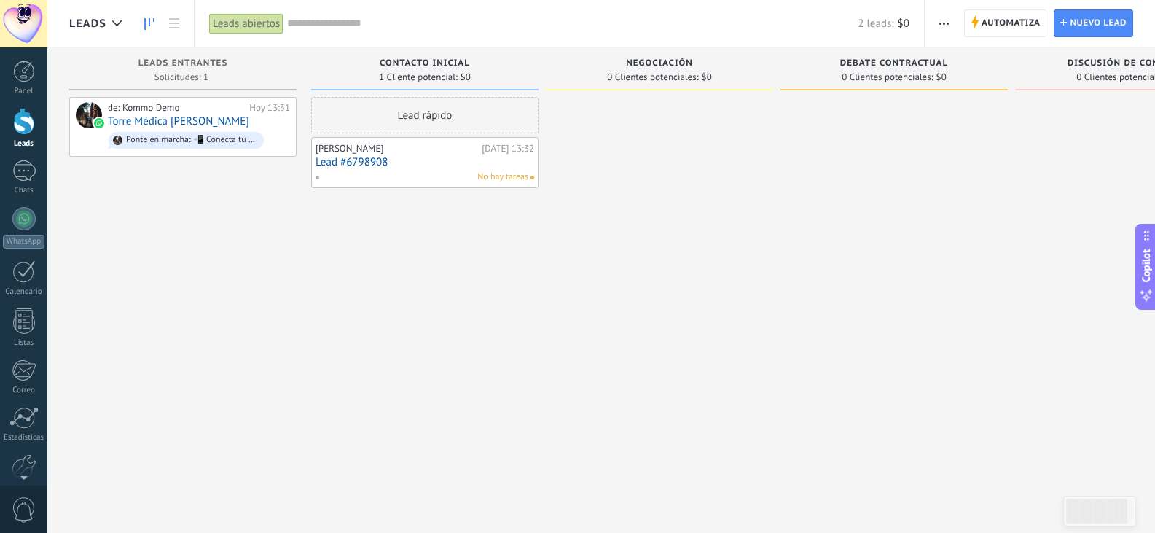
click at [392, 154] on div "[PERSON_NAME]" at bounding box center [397, 149] width 163 height 12
click at [1077, 21] on span "Nuevo lead" at bounding box center [1098, 23] width 57 height 26
